Goal: Task Accomplishment & Management: Manage account settings

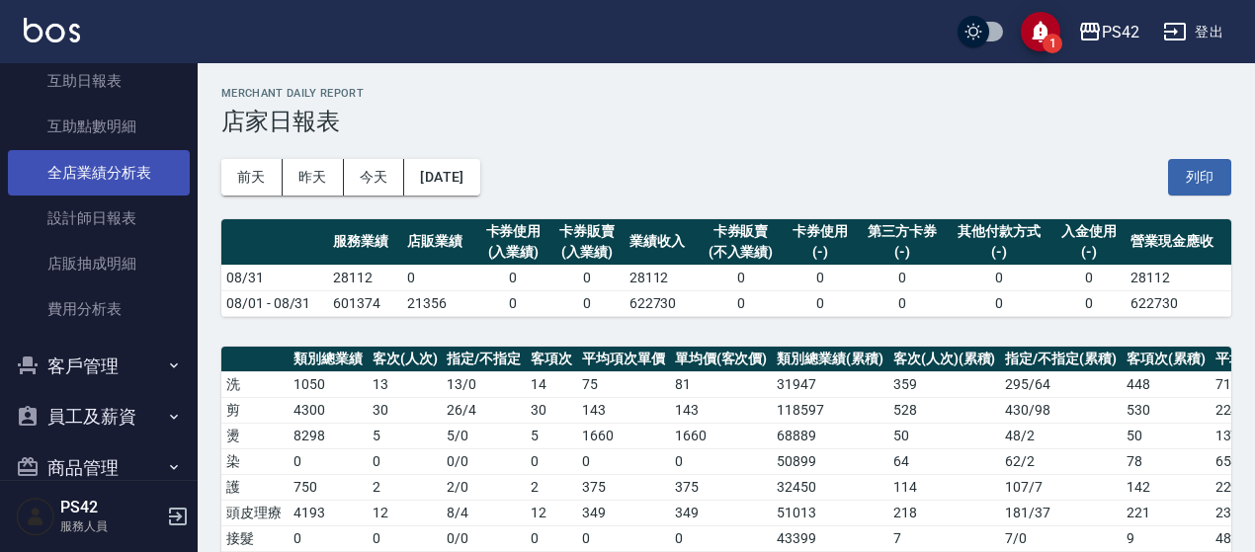
scroll to position [296, 0]
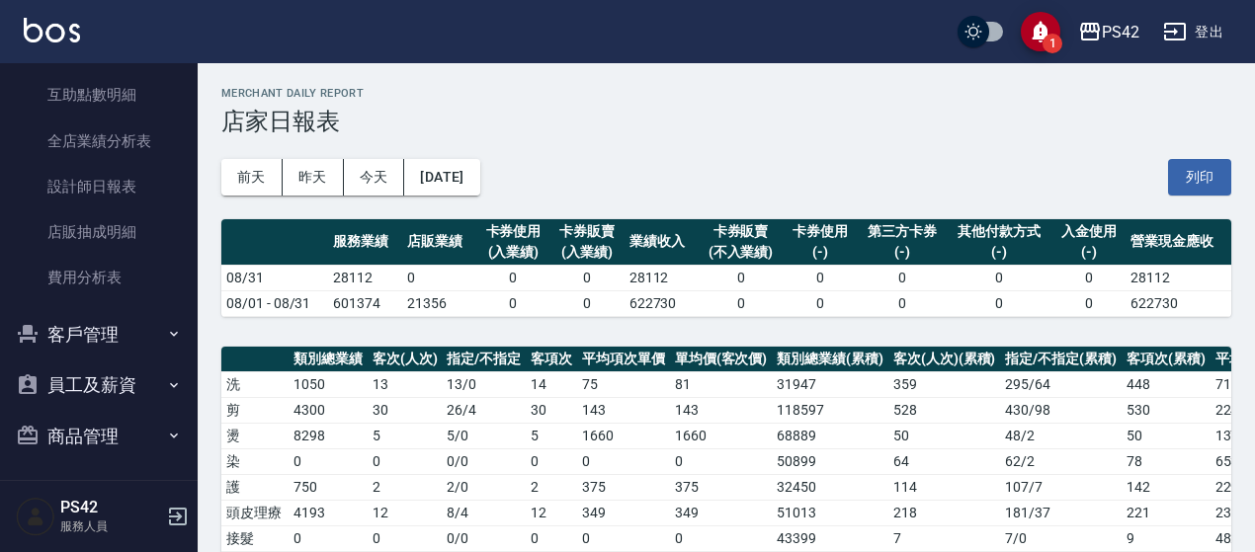
click at [145, 331] on button "客戶管理" at bounding box center [99, 334] width 182 height 51
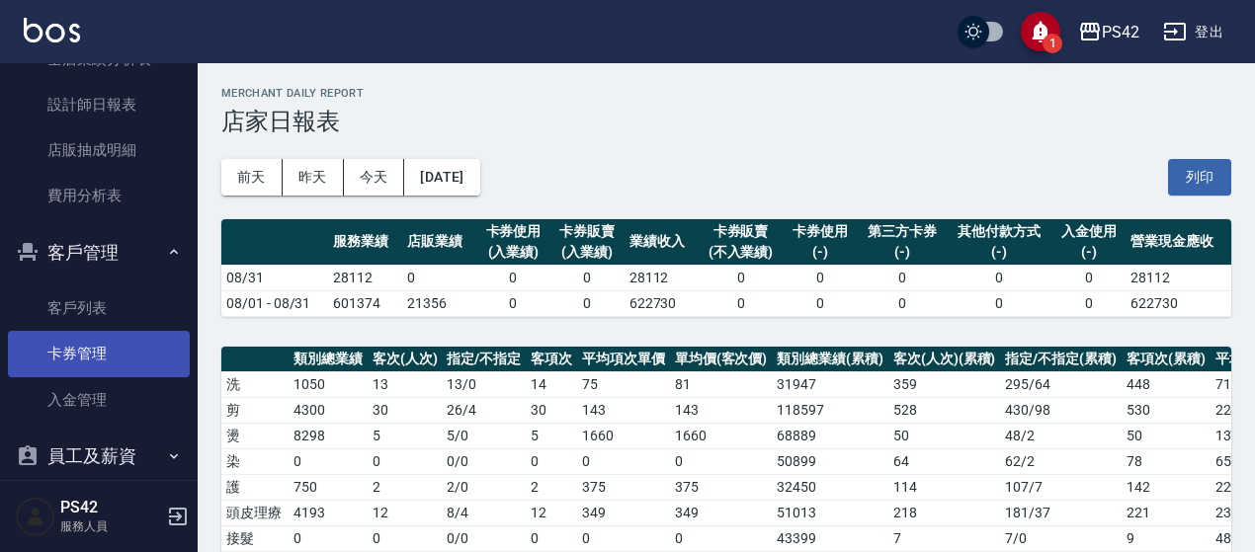
scroll to position [453, 0]
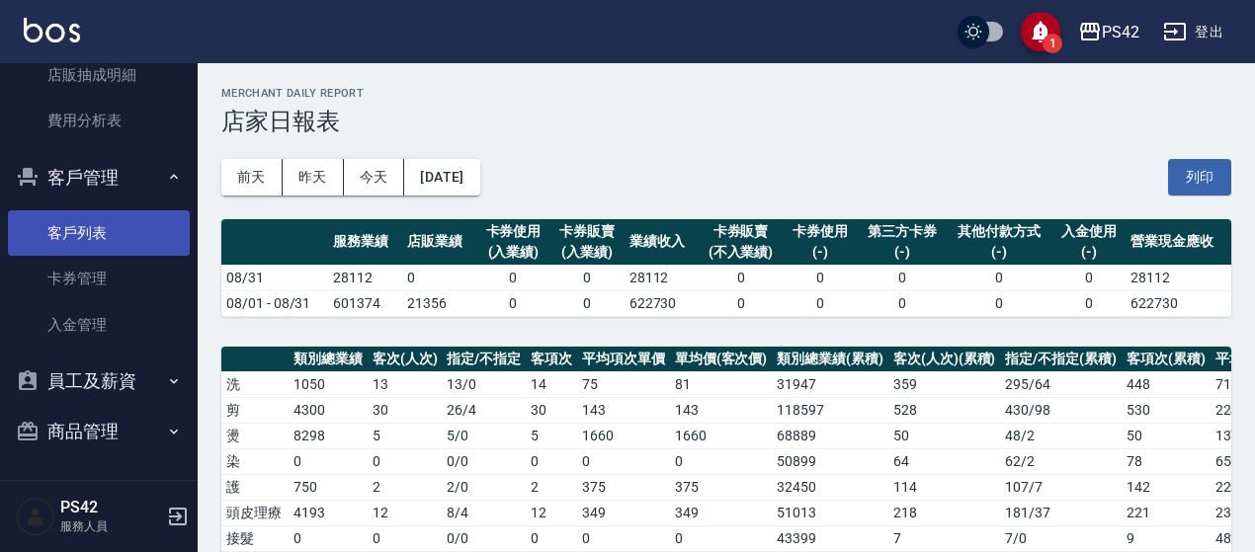
click at [119, 240] on link "客戶列表" at bounding box center [99, 232] width 182 height 45
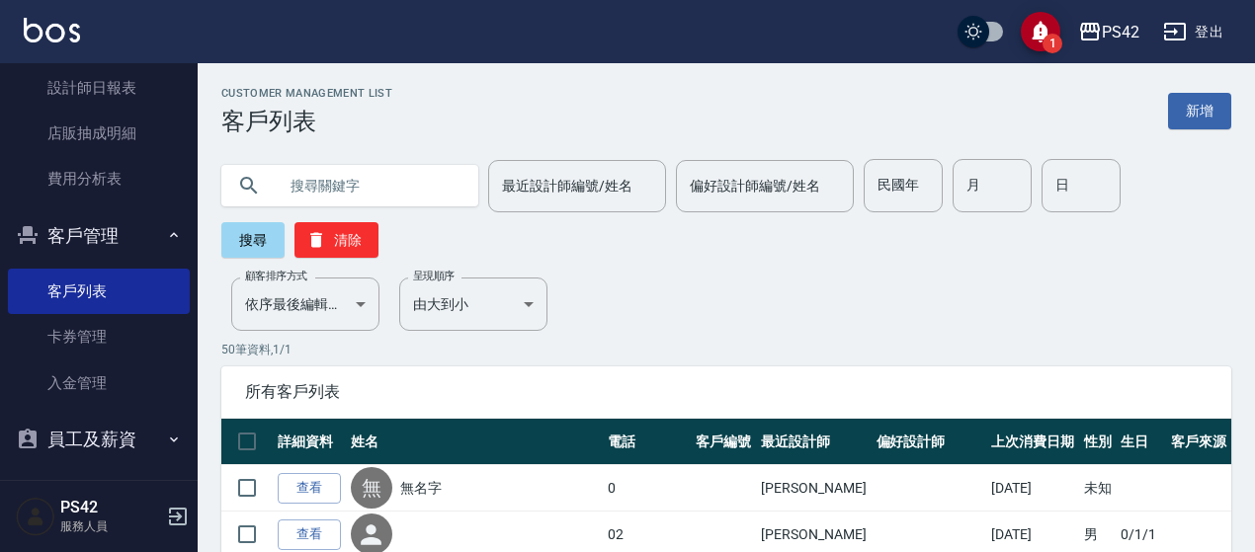
click at [358, 184] on input "text" at bounding box center [370, 185] width 186 height 53
click at [243, 175] on icon at bounding box center [249, 186] width 24 height 24
click at [245, 180] on icon at bounding box center [249, 186] width 24 height 24
click at [253, 243] on button "搜尋" at bounding box center [252, 240] width 63 height 36
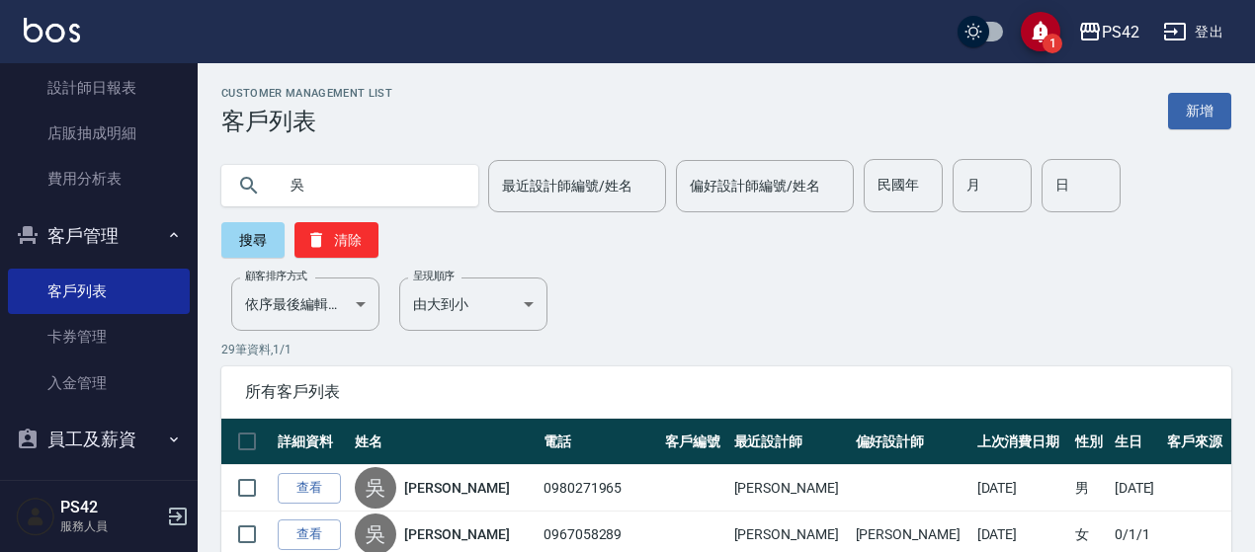
click at [337, 182] on input "吳" at bounding box center [370, 185] width 186 height 53
type input "[PERSON_NAME]"
click at [235, 235] on button "搜尋" at bounding box center [252, 240] width 63 height 36
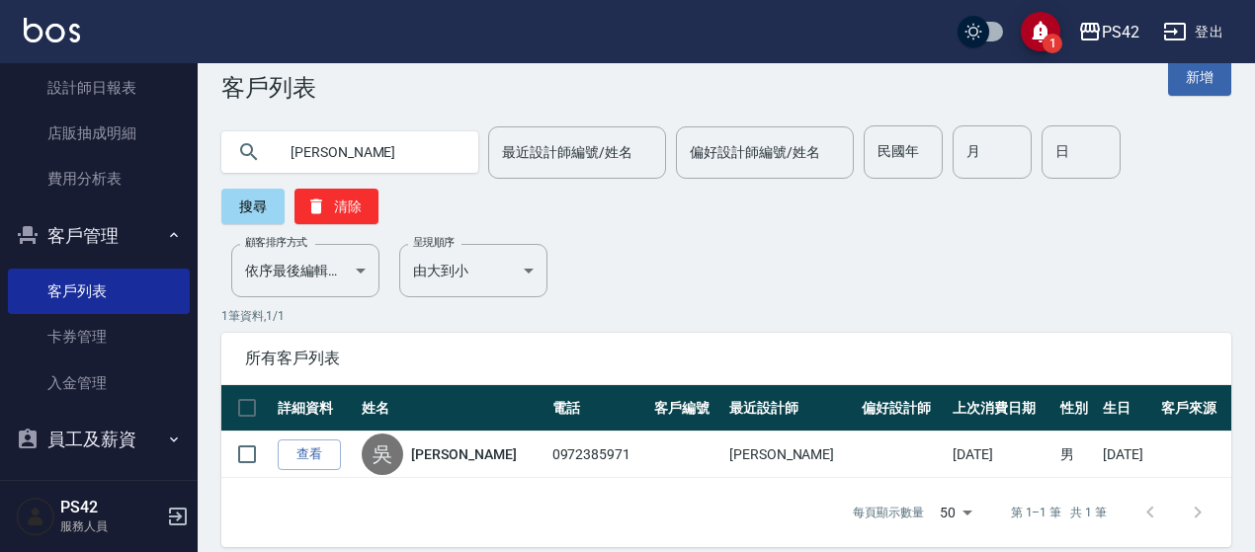
scroll to position [51, 0]
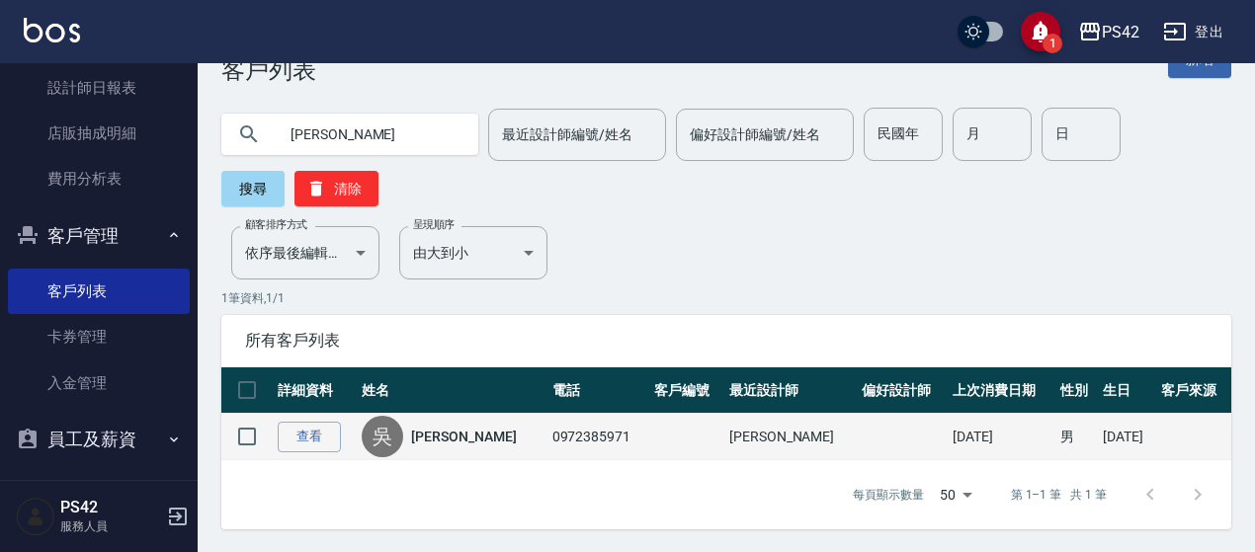
click at [450, 442] on link "[PERSON_NAME]" at bounding box center [463, 437] width 105 height 20
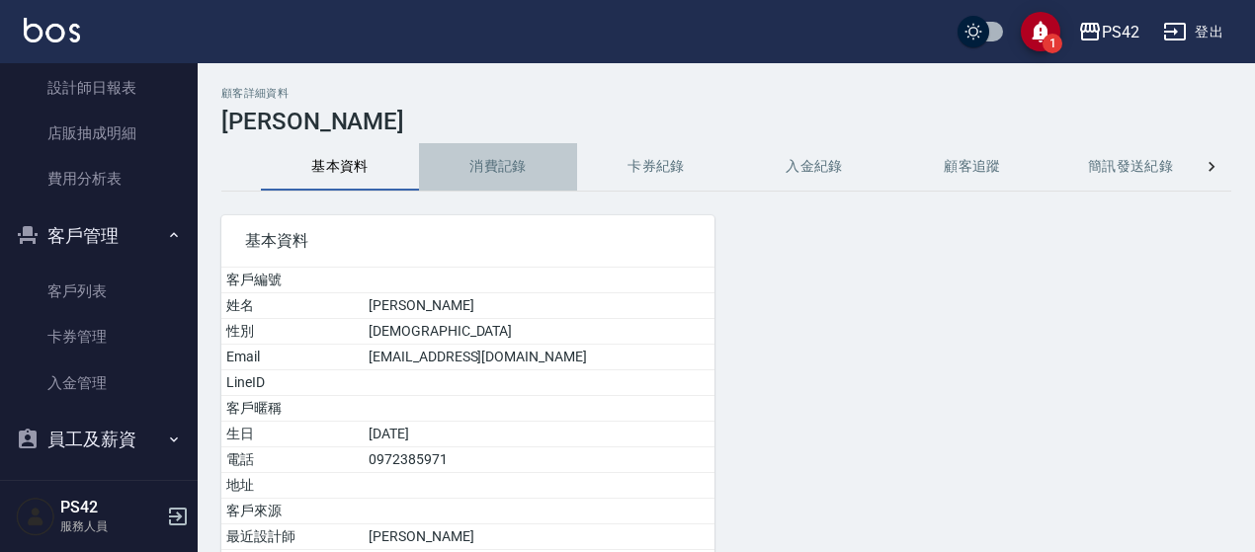
click at [461, 167] on button "消費記錄" at bounding box center [498, 166] width 158 height 47
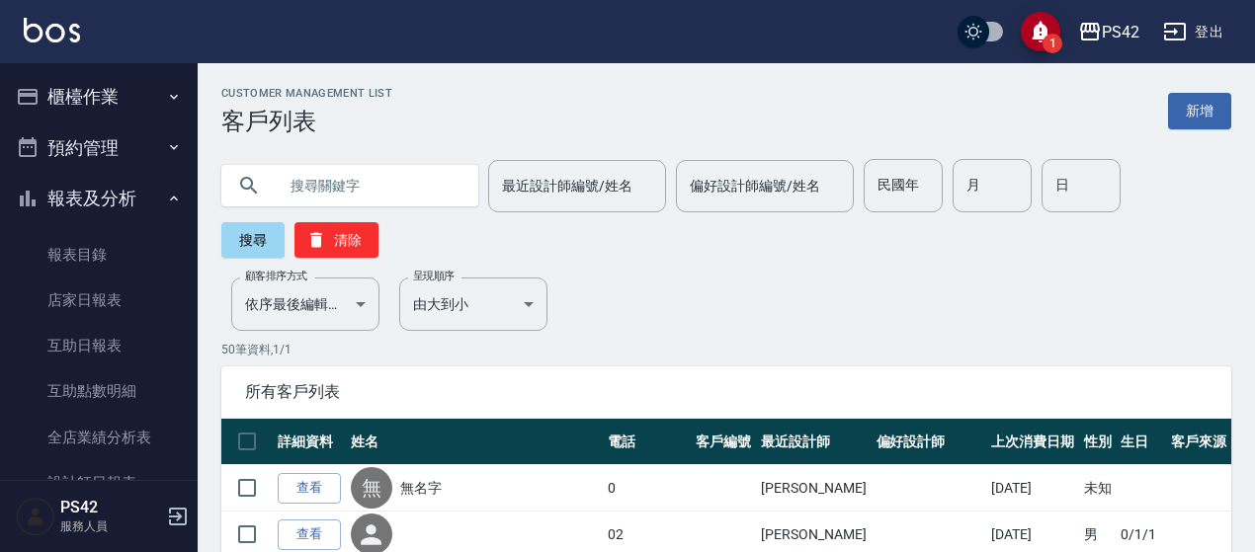
click at [122, 100] on button "櫃檯作業" at bounding box center [99, 96] width 182 height 51
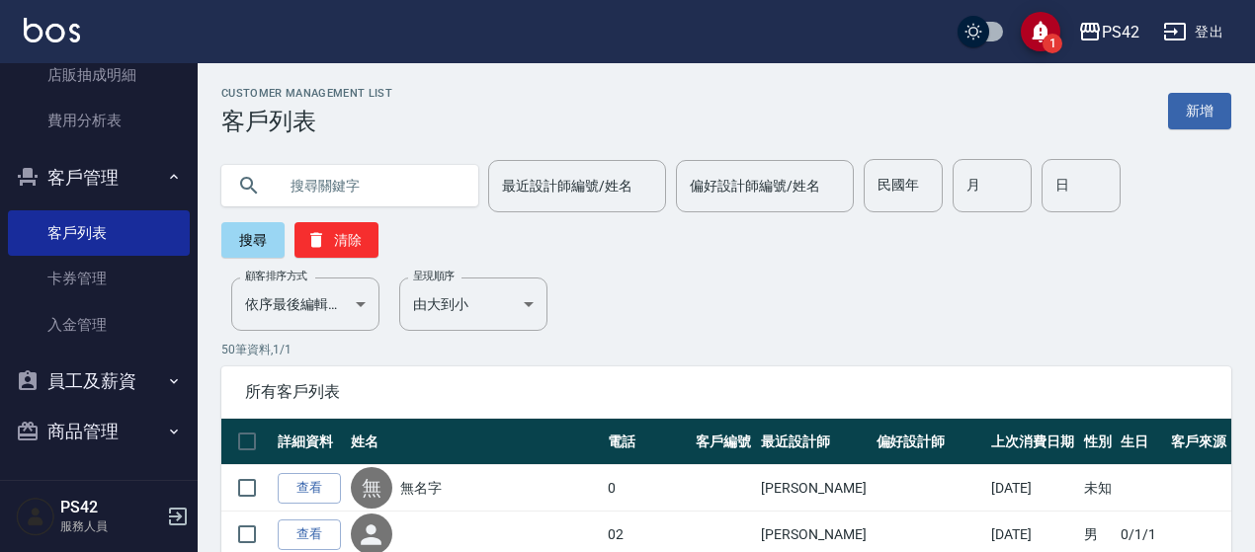
click at [353, 181] on input "text" at bounding box center [370, 185] width 186 height 53
type input "[PERSON_NAME]"
click at [263, 233] on button "搜尋" at bounding box center [252, 240] width 63 height 36
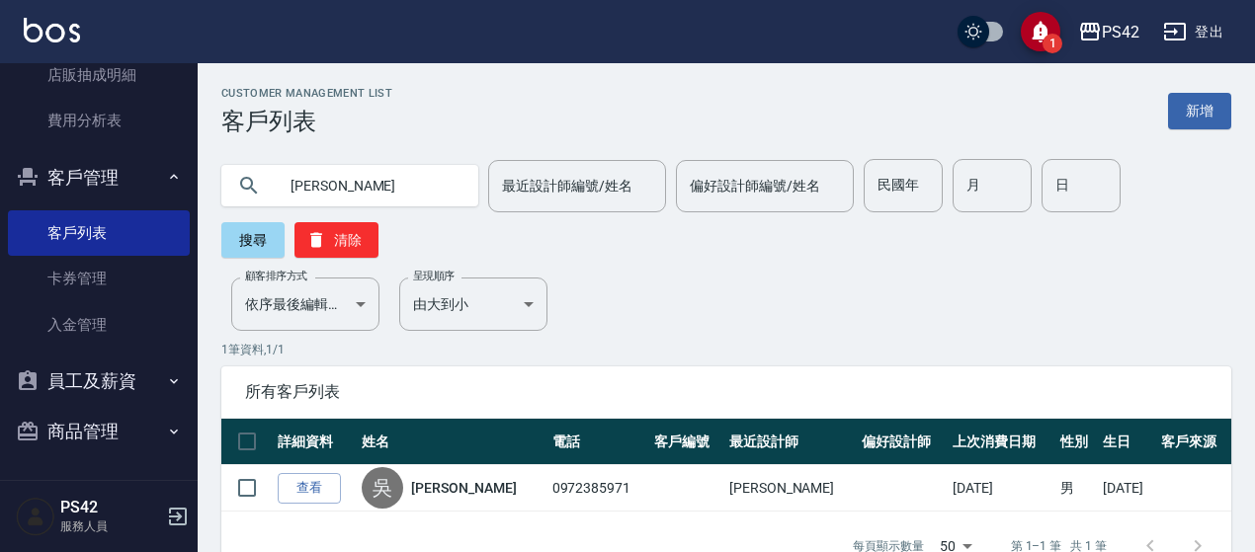
scroll to position [51, 0]
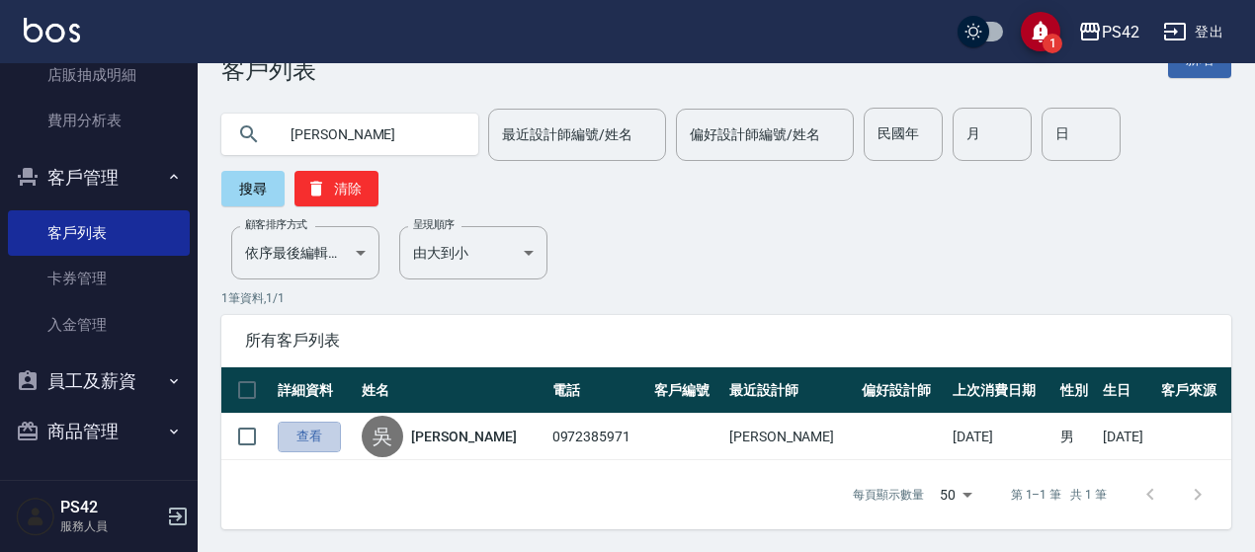
click at [320, 442] on link "查看" at bounding box center [309, 437] width 63 height 31
